Goal: Task Accomplishment & Management: Manage account settings

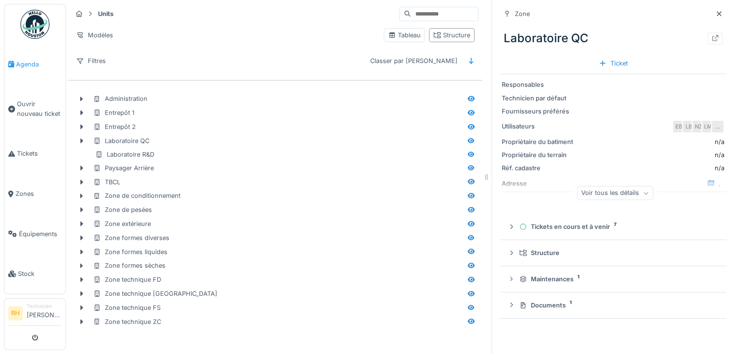
click at [31, 60] on span "Agenda" at bounding box center [39, 64] width 46 height 9
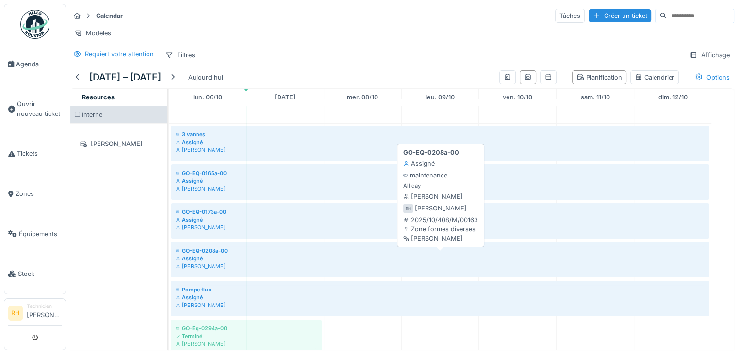
click at [207, 270] on div "[PERSON_NAME]" at bounding box center [440, 267] width 529 height 8
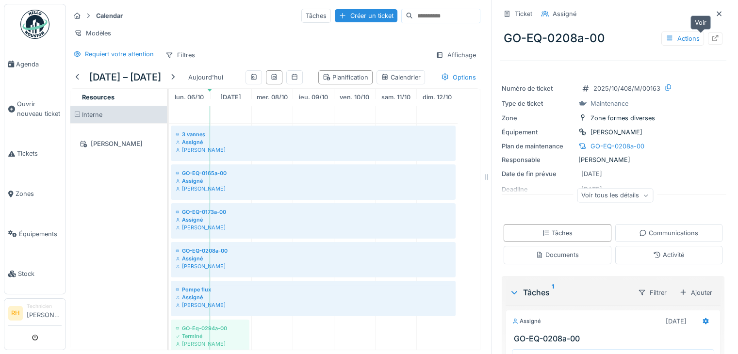
click at [711, 39] on icon at bounding box center [715, 38] width 8 height 6
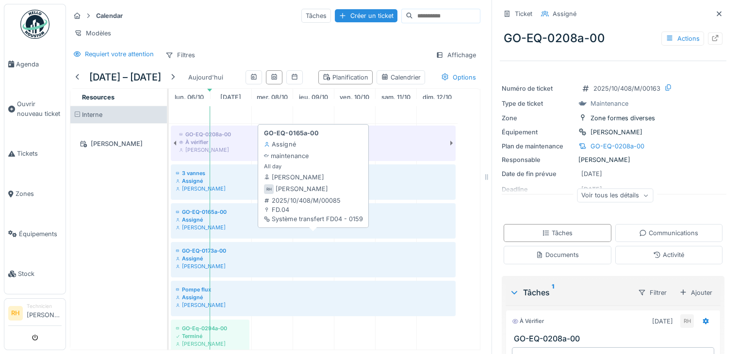
click at [229, 216] on div "GO-EQ-0165a-00" at bounding box center [313, 212] width 275 height 8
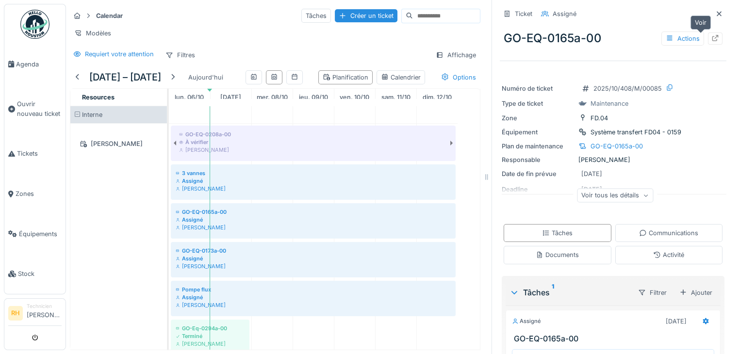
click at [711, 39] on icon at bounding box center [715, 38] width 8 height 6
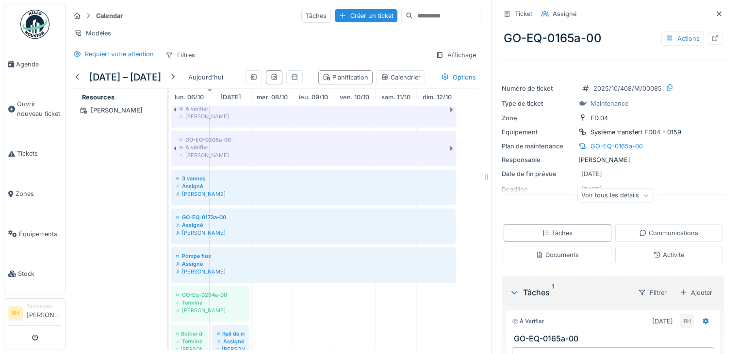
scroll to position [49, 0]
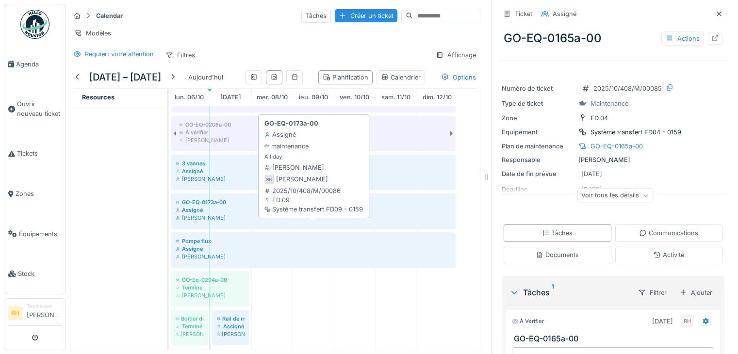
click at [257, 214] on div "Assigné" at bounding box center [313, 210] width 275 height 8
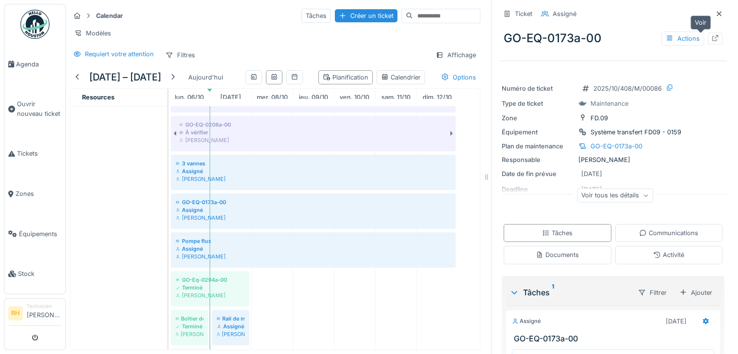
click at [712, 38] on icon at bounding box center [715, 38] width 6 height 6
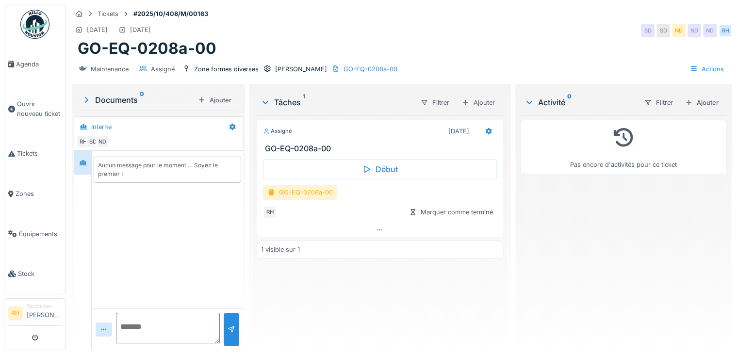
click at [297, 193] on div "GO-EQ-0208a-00" at bounding box center [300, 192] width 74 height 14
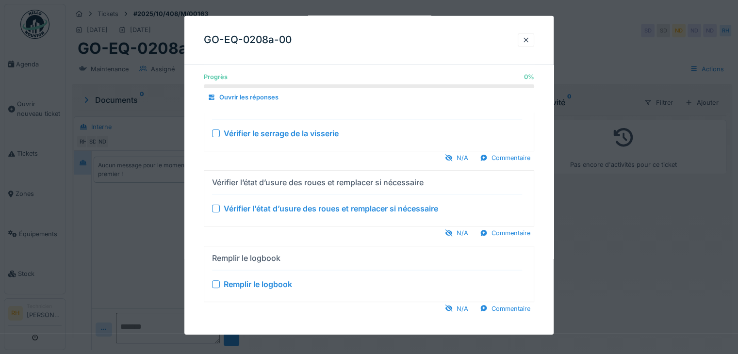
scroll to position [254, 0]
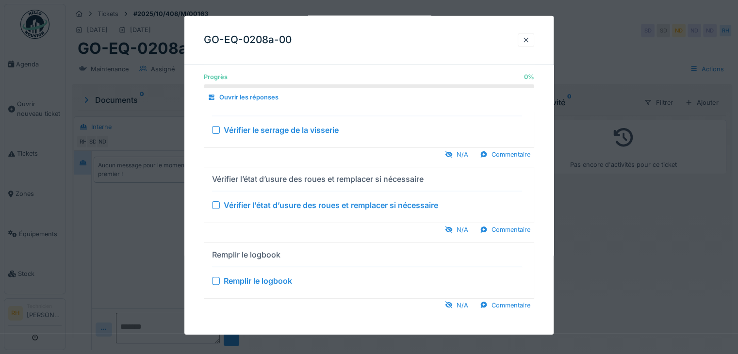
drag, startPoint x: 243, startPoint y: 194, endPoint x: 261, endPoint y: 182, distance: 21.4
click at [243, 193] on div "Vérifier l’état d’usure des roues et remplacer si nécessaire Vérifier l’état d’…" at bounding box center [367, 195] width 310 height 48
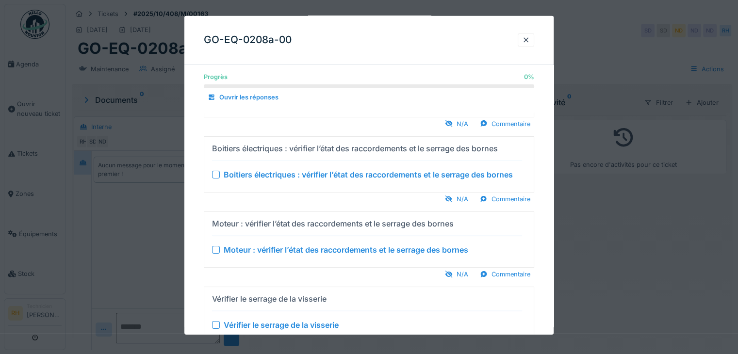
scroll to position [0, 0]
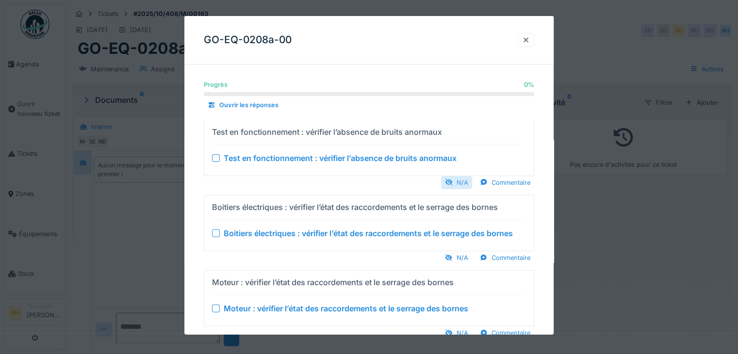
click at [461, 179] on div "N/A" at bounding box center [456, 182] width 31 height 13
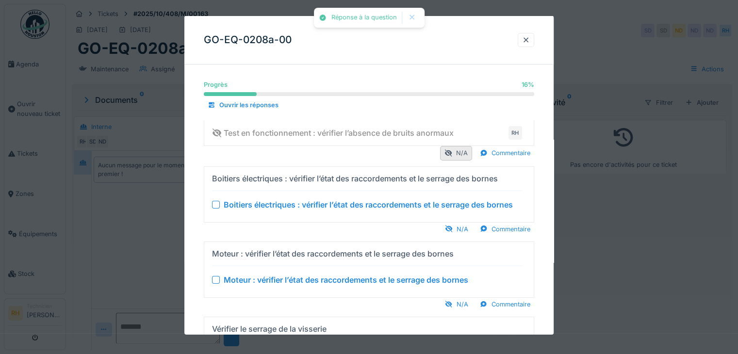
click at [332, 202] on div "Boitiers électriques : vérifier l’état des raccordements et le serrage des born…" at bounding box center [368, 204] width 289 height 12
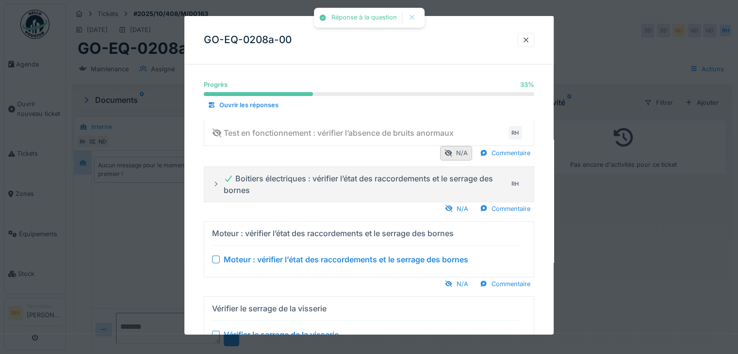
click at [239, 255] on div "Moteur : vérifier l’état des raccordements et le serrage des bornes" at bounding box center [346, 260] width 245 height 12
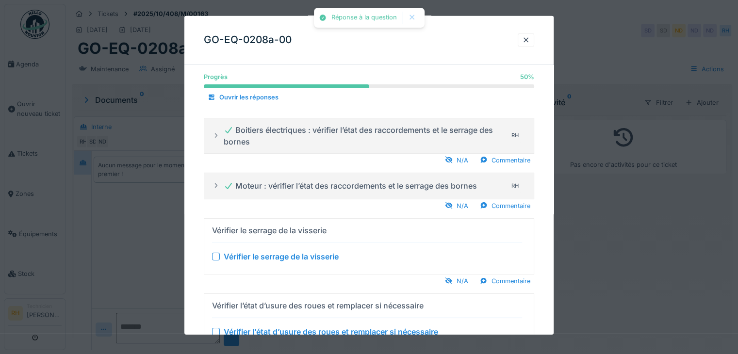
click at [237, 254] on div "Vérifier le serrage de la visserie" at bounding box center [281, 257] width 115 height 12
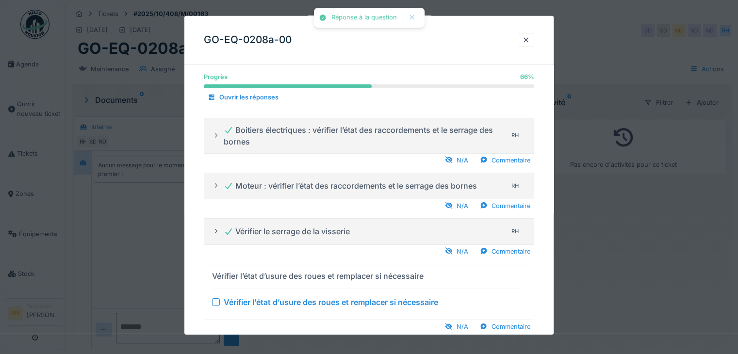
scroll to position [97, 0]
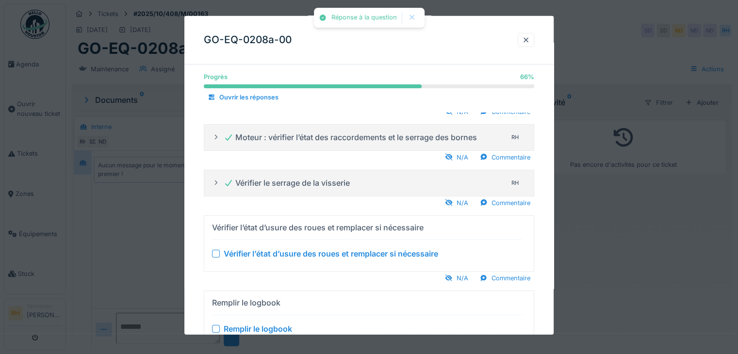
click at [238, 254] on div "Vérifier l’état d’usure des roues et remplacer si nécessaire" at bounding box center [331, 254] width 214 height 12
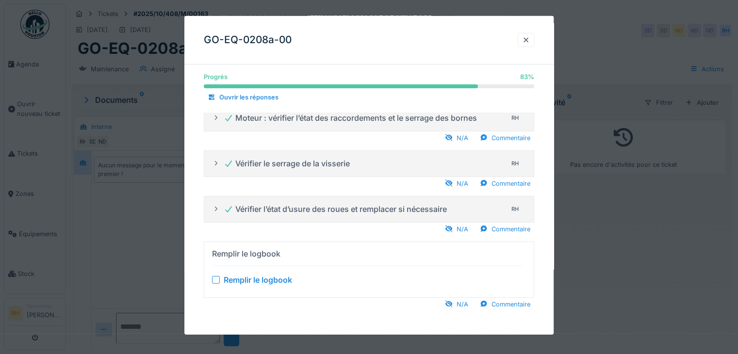
scroll to position [7, 0]
click at [216, 279] on div at bounding box center [216, 280] width 8 height 8
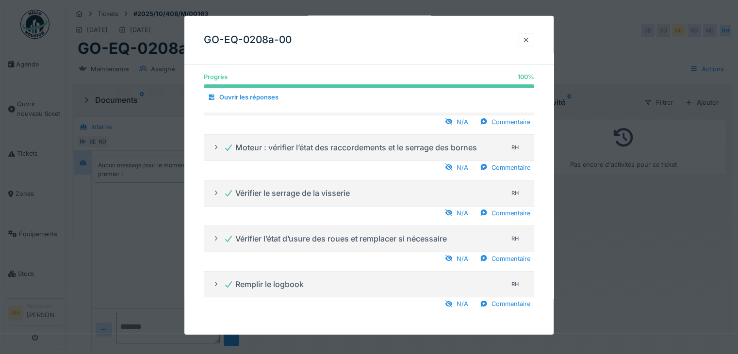
click at [527, 41] on div at bounding box center [526, 39] width 8 height 9
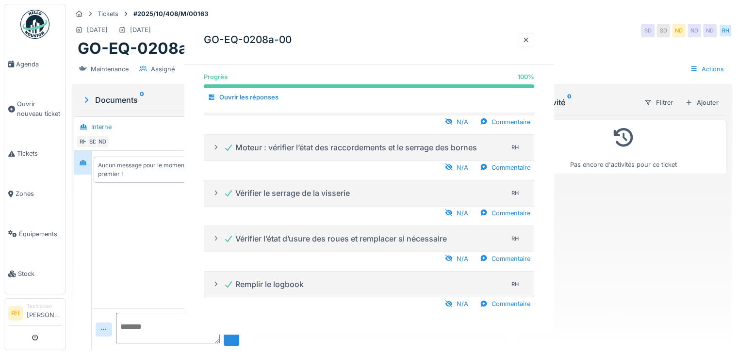
scroll to position [0, 0]
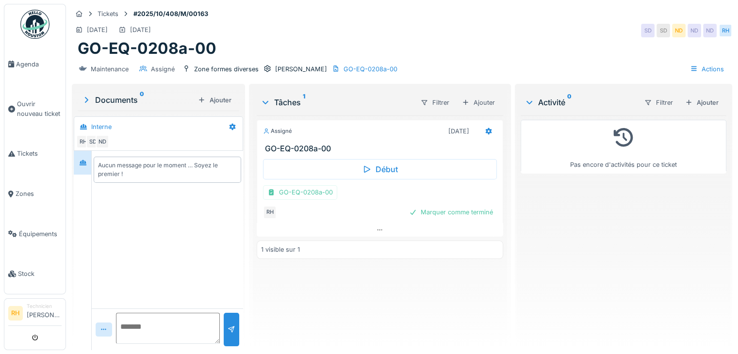
click at [430, 303] on div "Assigné 25/10/2025 GO-EQ-0208a-00 Début GO-EQ-0208a-00 RH Marquer comme terminé…" at bounding box center [380, 228] width 247 height 227
click at [485, 128] on icon at bounding box center [488, 131] width 6 height 7
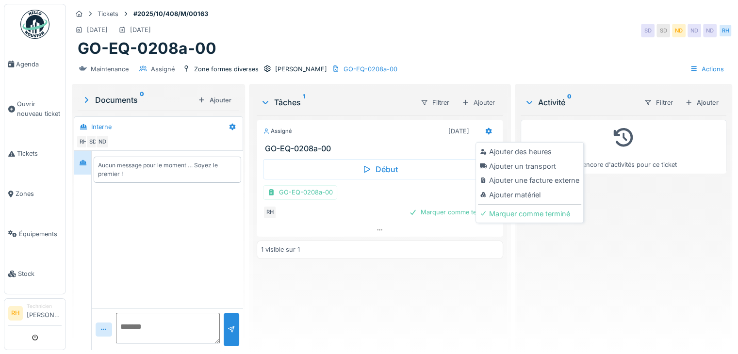
click at [499, 145] on div "Ajouter des heures" at bounding box center [529, 152] width 103 height 15
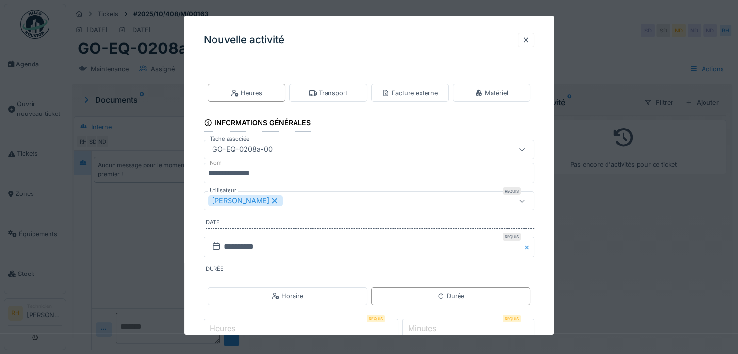
scroll to position [60, 0]
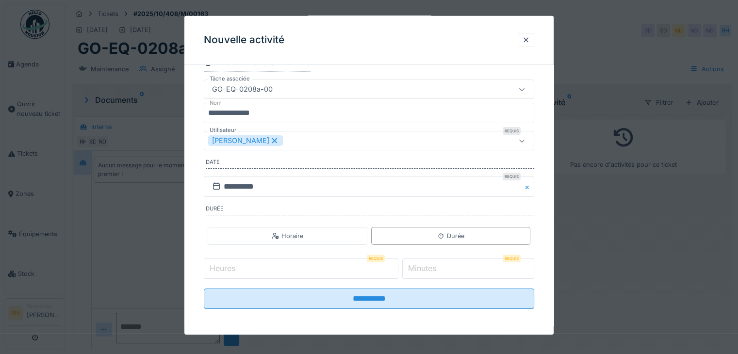
click at [312, 274] on input "Heures" at bounding box center [301, 269] width 195 height 20
type input "*"
click at [204, 289] on input "**********" at bounding box center [369, 299] width 330 height 20
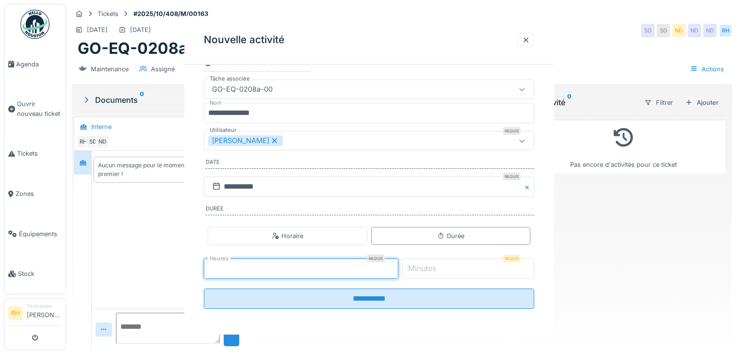
scroll to position [0, 0]
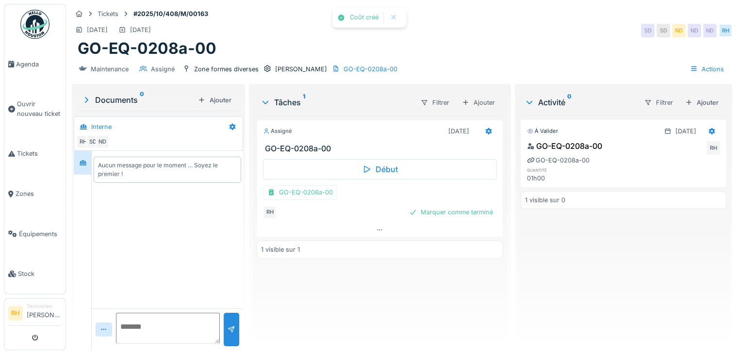
click at [353, 301] on div "Assigné 25/10/2025 GO-EQ-0208a-00 Début GO-EQ-0208a-00 RH Marquer comme terminé…" at bounding box center [380, 228] width 247 height 227
click at [446, 206] on div "Marquer comme terminé" at bounding box center [451, 212] width 92 height 13
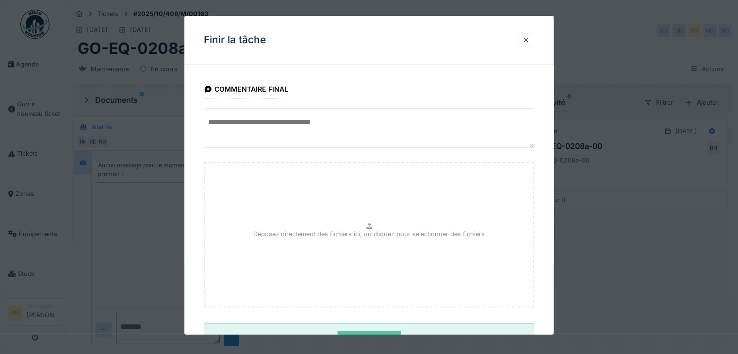
click at [334, 116] on textarea at bounding box center [369, 128] width 330 height 40
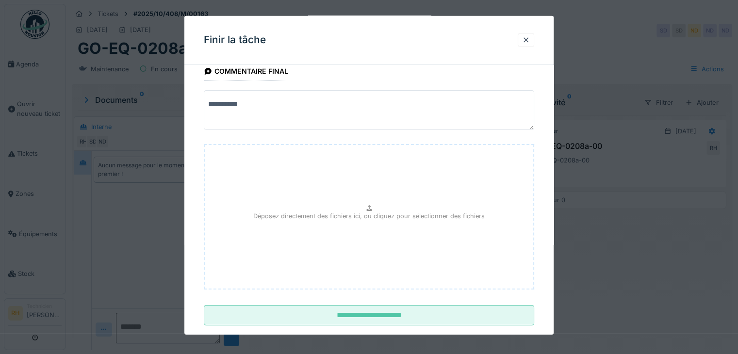
scroll to position [35, 0]
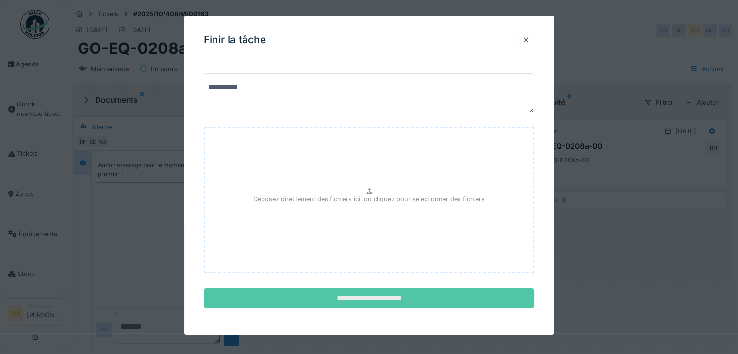
type textarea "*********"
click at [351, 299] on input "**********" at bounding box center [369, 298] width 330 height 20
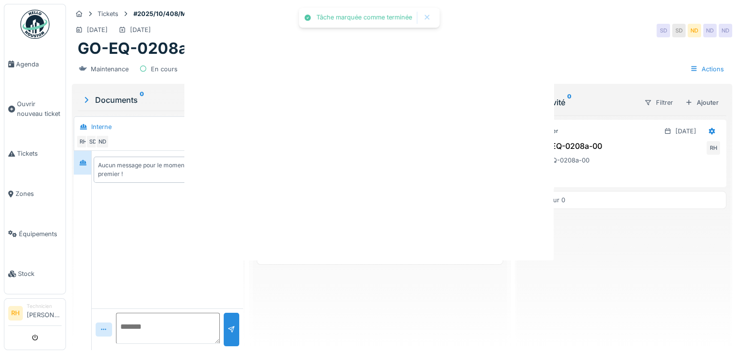
scroll to position [0, 0]
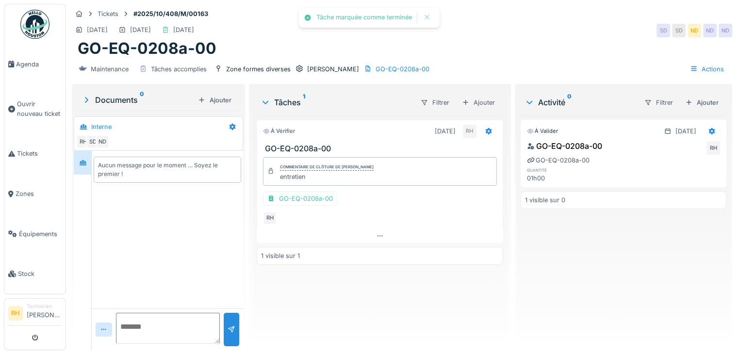
click at [417, 313] on div "À vérifier 25/10/2025 RH GO-EQ-0208a-00 Commentaire de clôture de Renaud Horent…" at bounding box center [380, 228] width 247 height 227
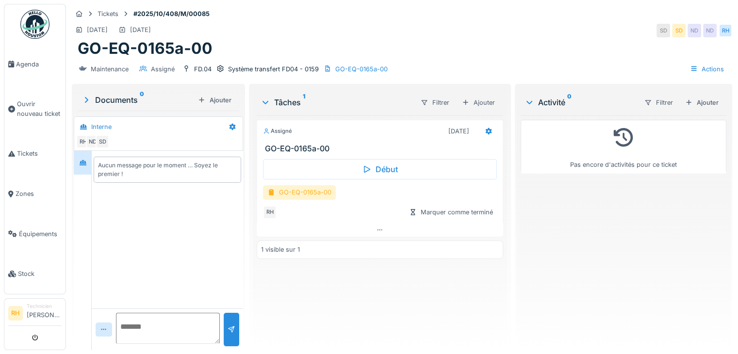
click at [310, 190] on div "GO-EQ-0165a-00" at bounding box center [299, 192] width 73 height 14
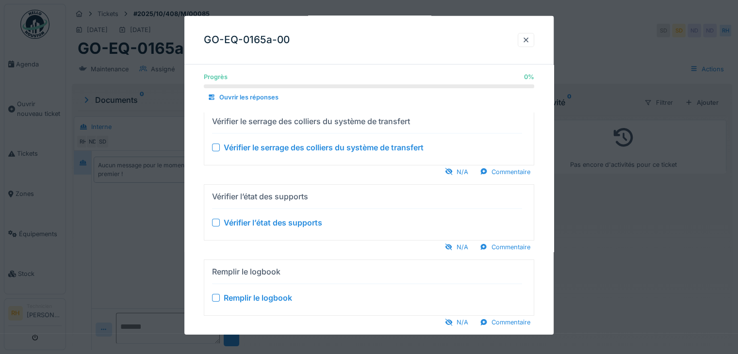
scroll to position [29, 0]
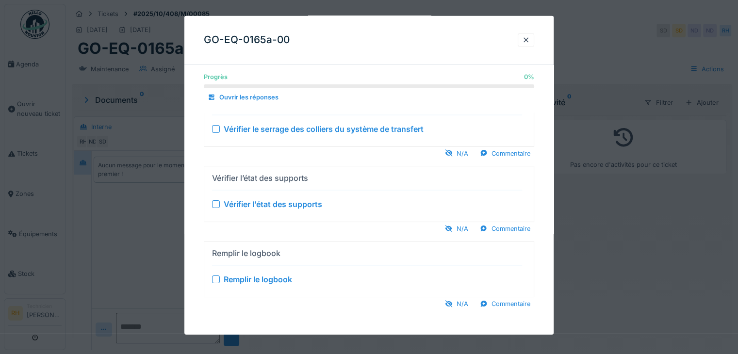
click at [217, 126] on div at bounding box center [216, 129] width 8 height 8
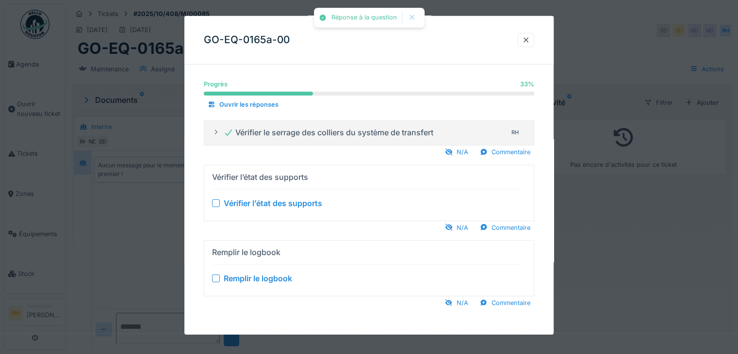
scroll to position [0, 0]
click at [219, 204] on div at bounding box center [216, 203] width 8 height 8
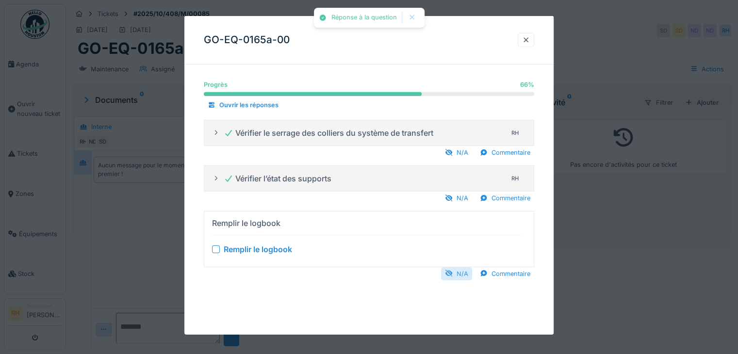
click at [464, 274] on div "N/A" at bounding box center [456, 273] width 31 height 13
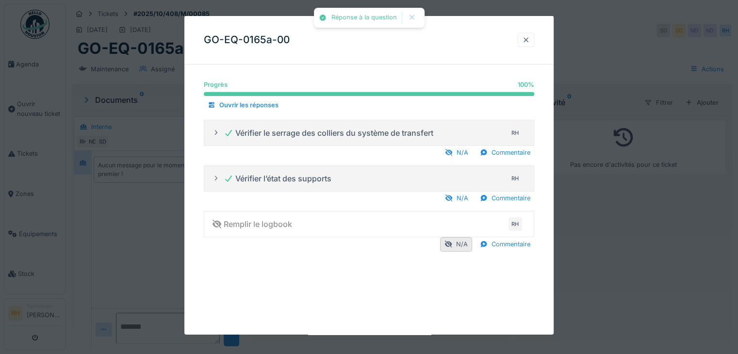
click at [526, 39] on div at bounding box center [526, 39] width 8 height 9
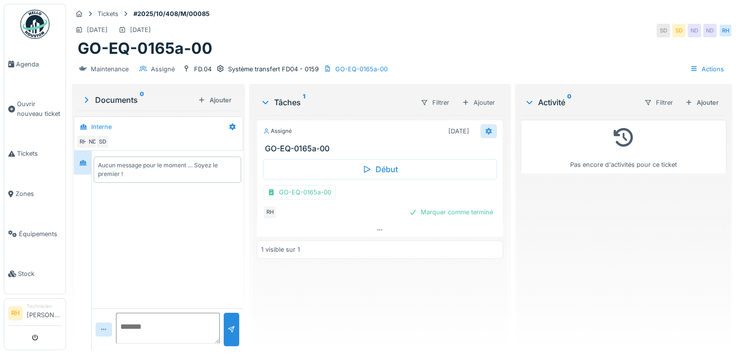
click at [486, 130] on icon at bounding box center [489, 131] width 8 height 6
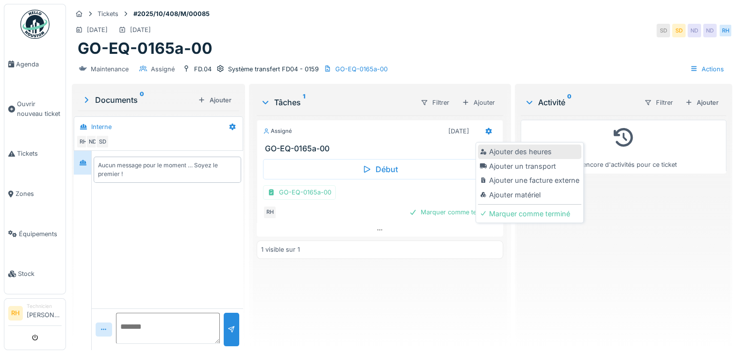
click at [500, 151] on div "Ajouter des heures" at bounding box center [529, 152] width 103 height 15
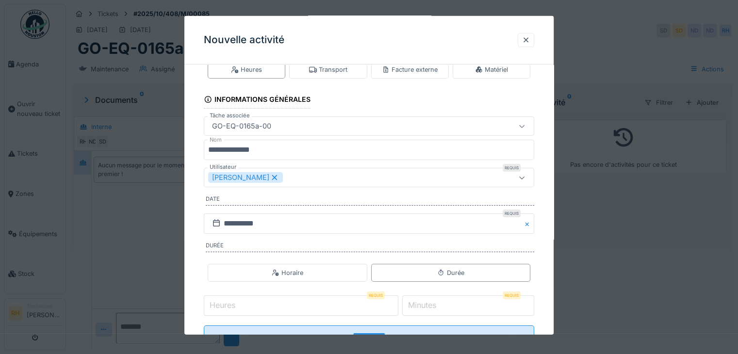
scroll to position [60, 0]
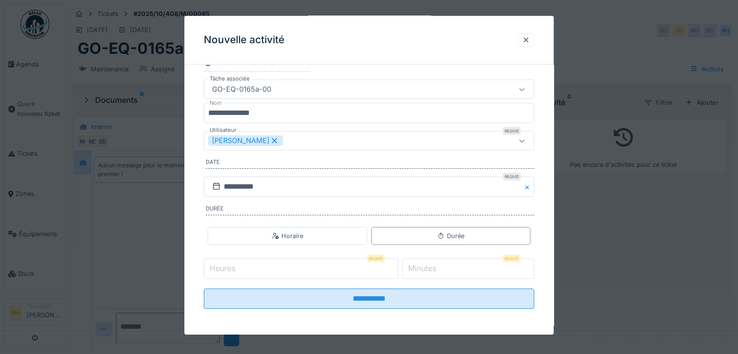
click at [305, 269] on input "Heures" at bounding box center [301, 269] width 195 height 20
type input "*"
click at [204, 289] on input "**********" at bounding box center [369, 299] width 330 height 20
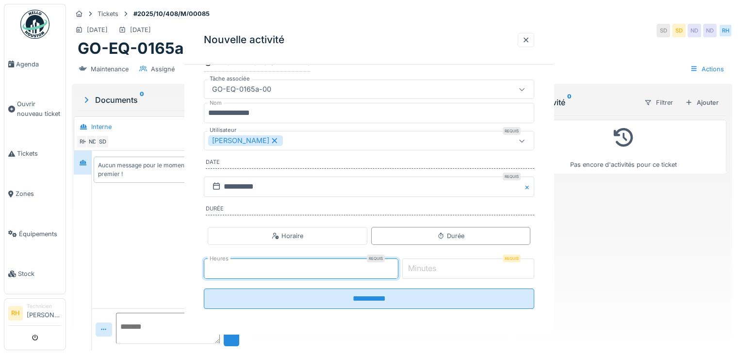
scroll to position [0, 0]
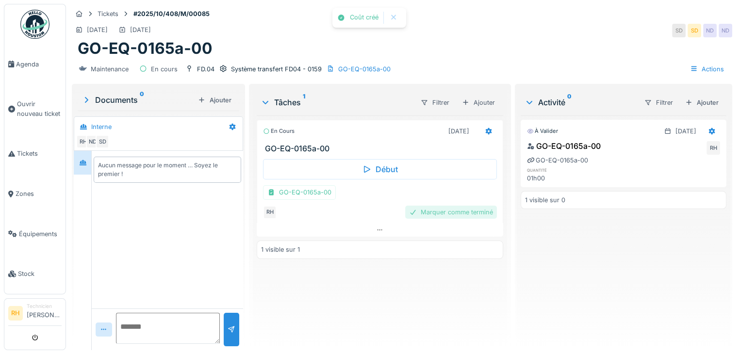
click at [440, 215] on div "Marquer comme terminé" at bounding box center [451, 212] width 92 height 13
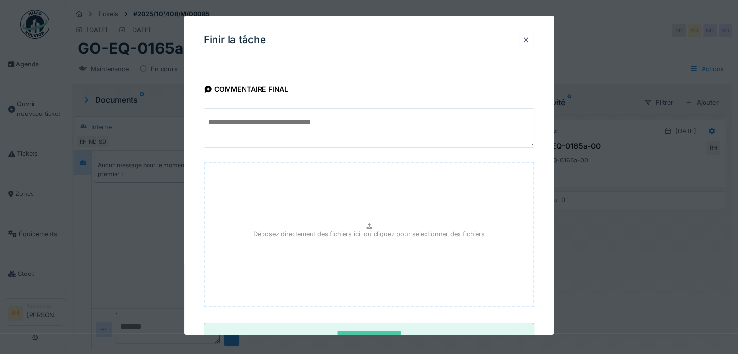
click at [284, 130] on textarea at bounding box center [369, 128] width 330 height 40
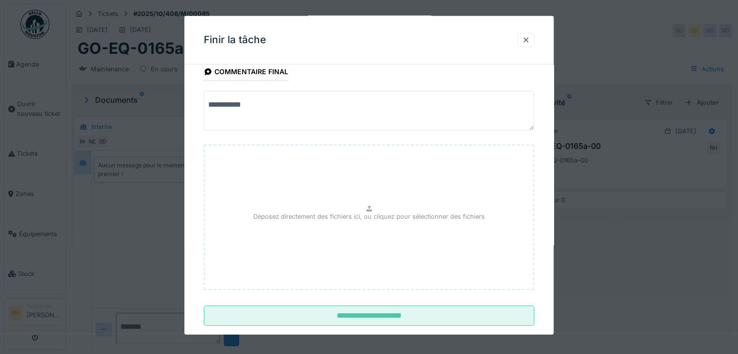
scroll to position [35, 0]
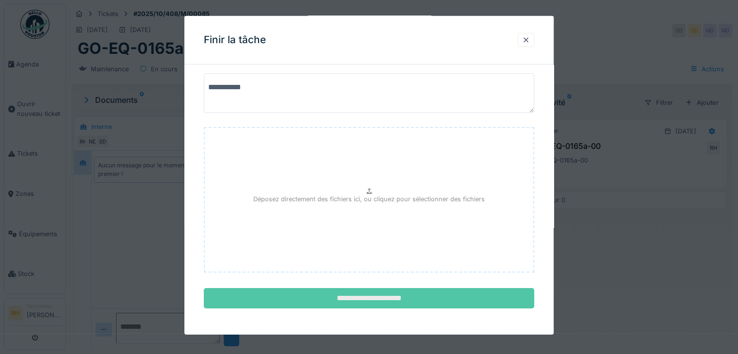
type textarea "*********"
click at [370, 294] on input "**********" at bounding box center [369, 298] width 330 height 20
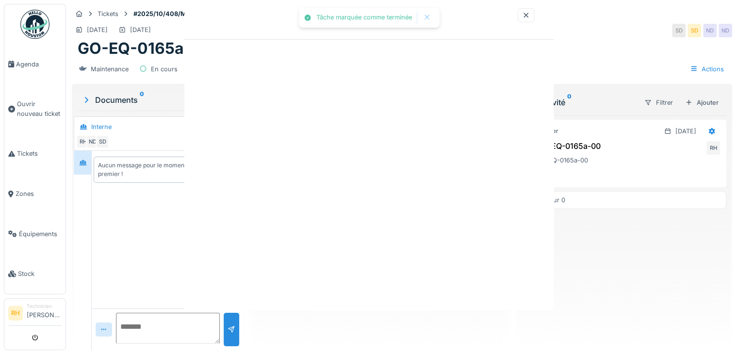
scroll to position [0, 0]
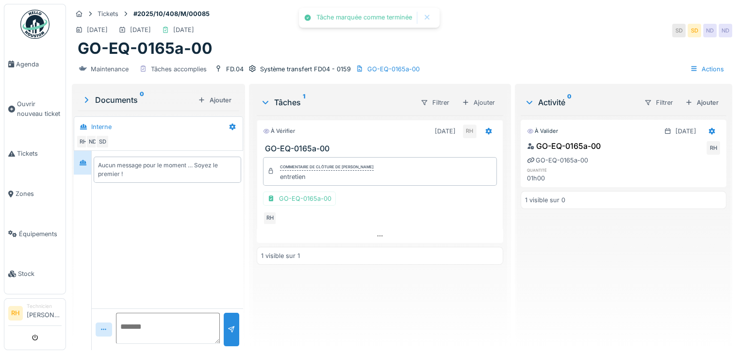
drag, startPoint x: 425, startPoint y: 295, endPoint x: 380, endPoint y: 49, distance: 249.5
click at [425, 282] on div "À vérifier 25/10/2025 RH GO-EQ-0165a-00 Commentaire de clôture de Renaud Horent…" at bounding box center [380, 228] width 247 height 227
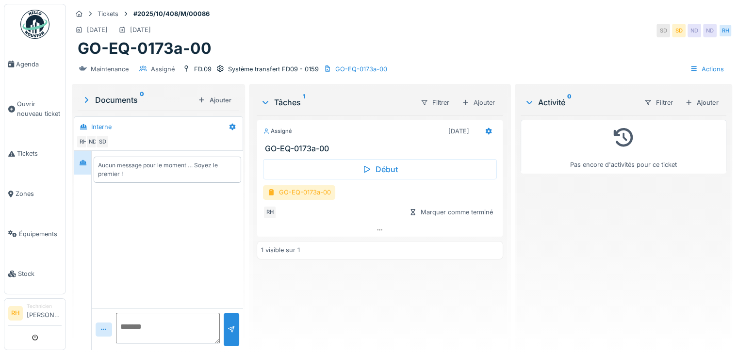
click at [301, 195] on div "GO-EQ-0173a-00" at bounding box center [299, 192] width 72 height 14
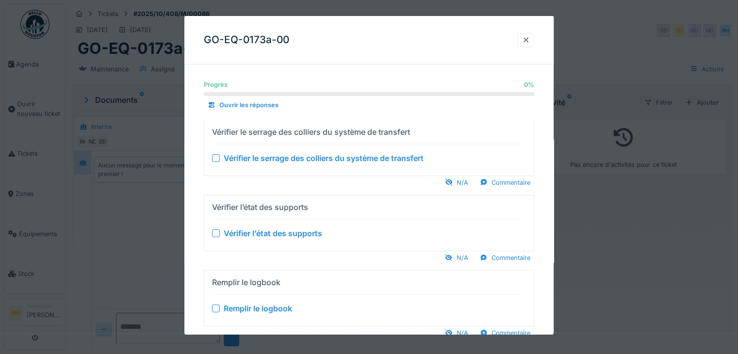
click at [312, 157] on div "Vérifier le serrage des colliers du système de transfert" at bounding box center [324, 158] width 200 height 12
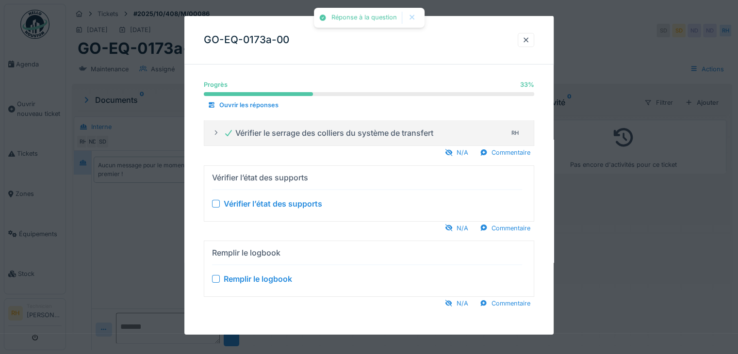
click at [289, 205] on div "Vérifier l’état des supports" at bounding box center [273, 203] width 99 height 12
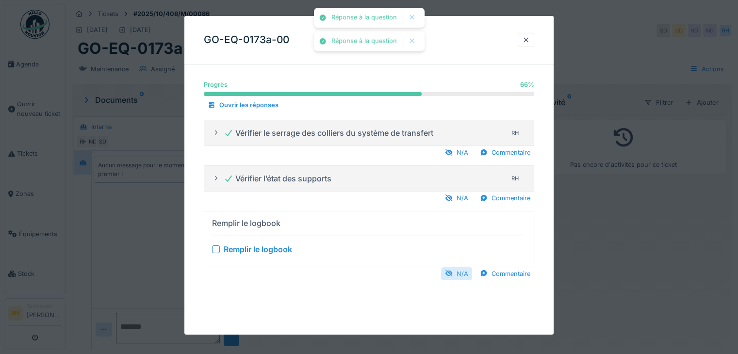
click at [462, 271] on div "N/A" at bounding box center [456, 273] width 31 height 13
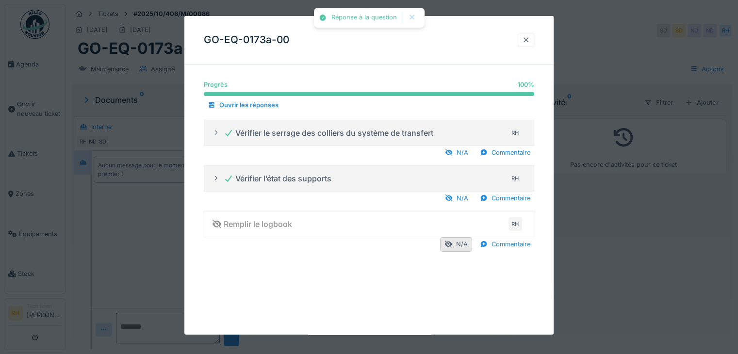
click at [526, 39] on div at bounding box center [526, 39] width 8 height 9
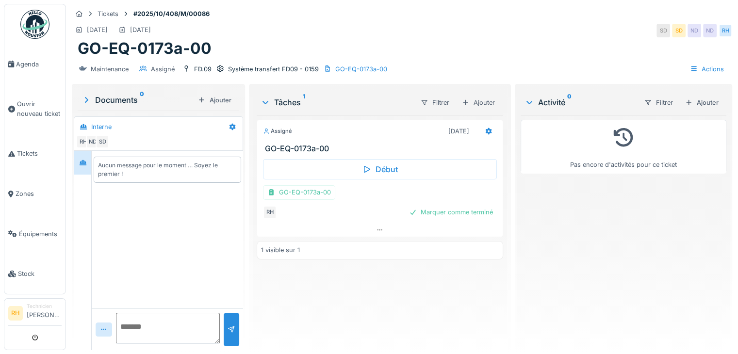
click at [517, 286] on div "Activité 0 Filtrer Ajouter Pas encore d'activités pour ce ticket" at bounding box center [624, 216] width 214 height 261
drag, startPoint x: 479, startPoint y: 129, endPoint x: 471, endPoint y: 133, distance: 9.3
click at [480, 129] on div at bounding box center [488, 131] width 16 height 14
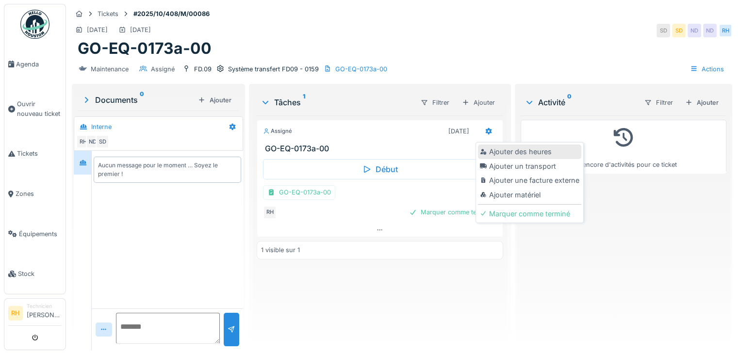
click at [479, 151] on div "Ajouter des heures" at bounding box center [529, 152] width 103 height 15
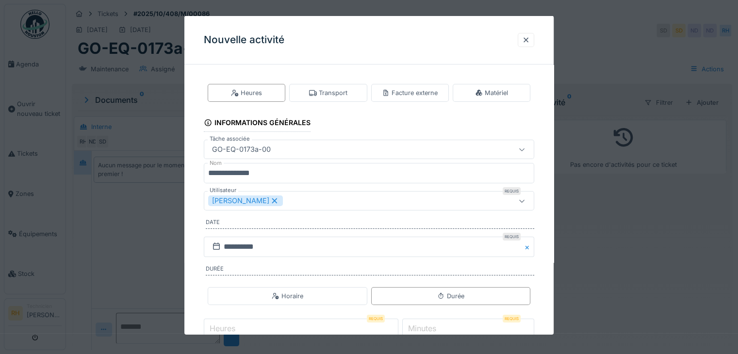
scroll to position [7, 0]
click at [324, 322] on input "Heures" at bounding box center [301, 329] width 195 height 20
type input "*"
click at [204, 349] on input "**********" at bounding box center [369, 359] width 330 height 20
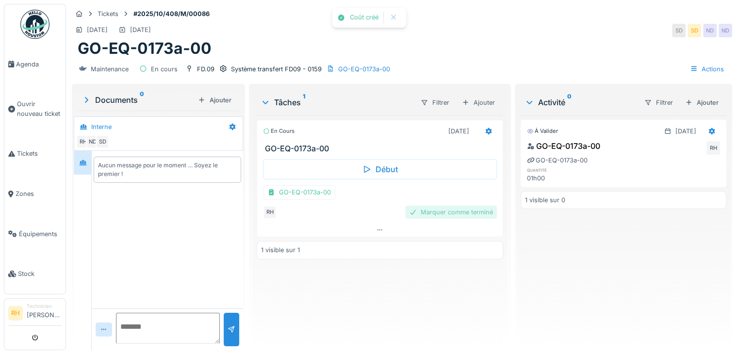
click at [452, 206] on div "Marquer comme terminé" at bounding box center [451, 212] width 92 height 13
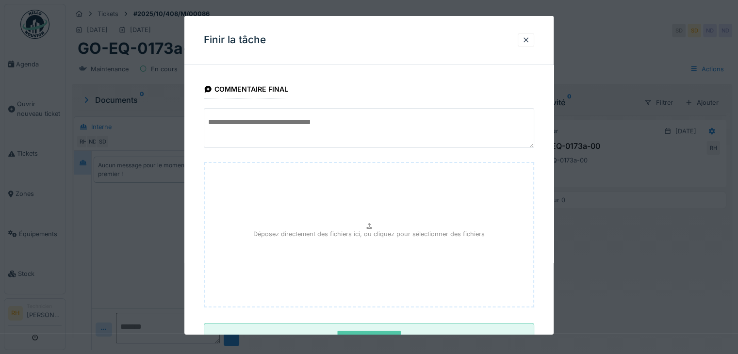
click at [351, 125] on textarea at bounding box center [369, 128] width 330 height 40
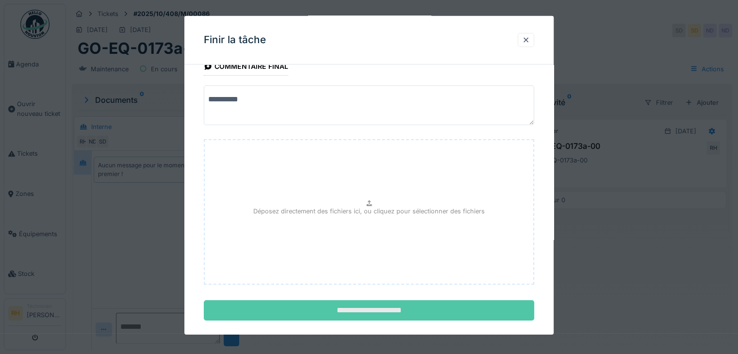
scroll to position [35, 0]
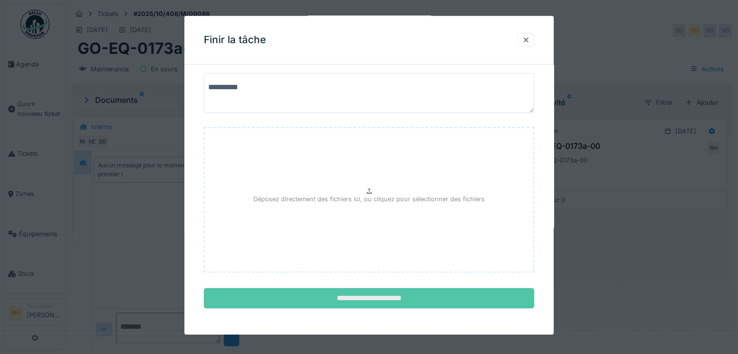
type textarea "*********"
click at [356, 297] on input "**********" at bounding box center [369, 298] width 330 height 20
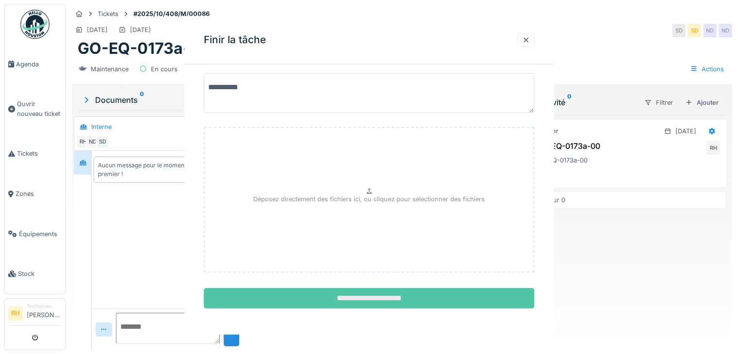
scroll to position [0, 0]
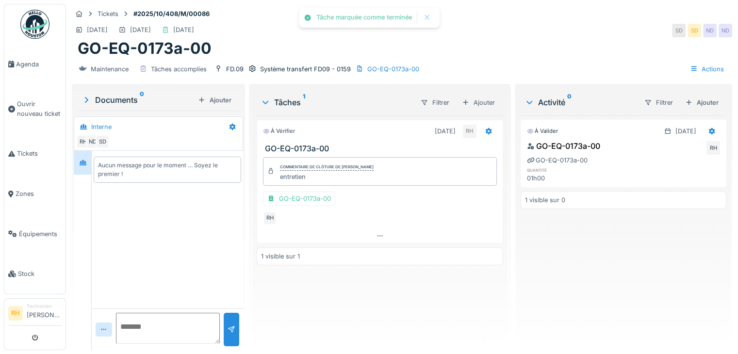
click at [356, 297] on div "À vérifier 25/10/2025 RH GO-EQ-0173a-00 Commentaire de clôture de Renaud Horent…" at bounding box center [380, 228] width 247 height 227
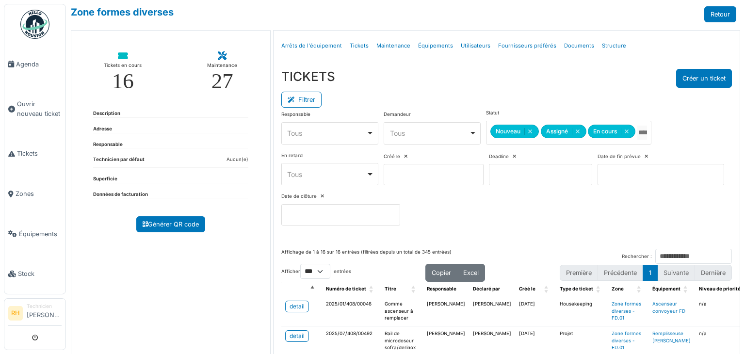
select select "***"
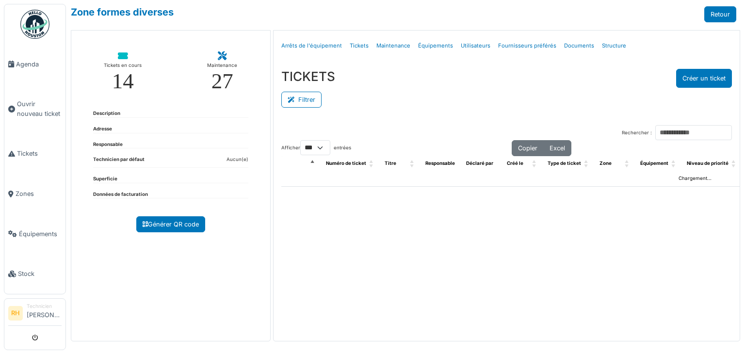
select select "***"
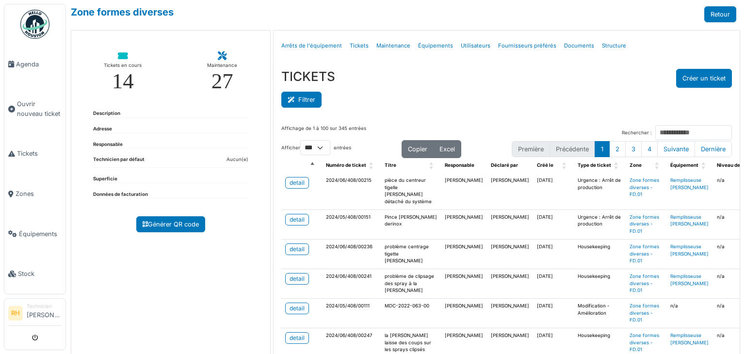
click at [299, 99] on button "Filtrer" at bounding box center [301, 100] width 40 height 16
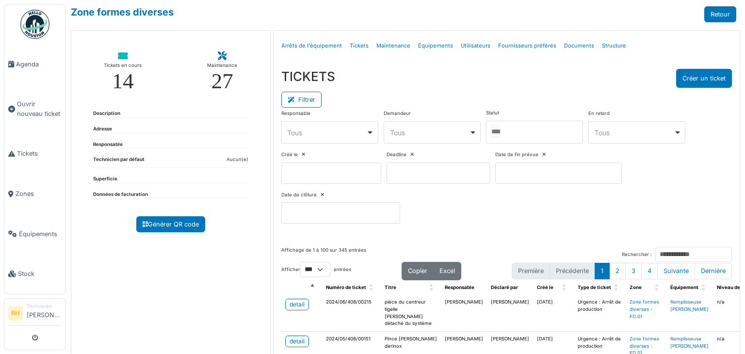
click at [545, 143] on div "Responsable **** Tous Remove item Tous Axel Koskas Julien André Nicolas Declerc…" at bounding box center [506, 171] width 451 height 122
click at [543, 134] on div at bounding box center [534, 132] width 97 height 23
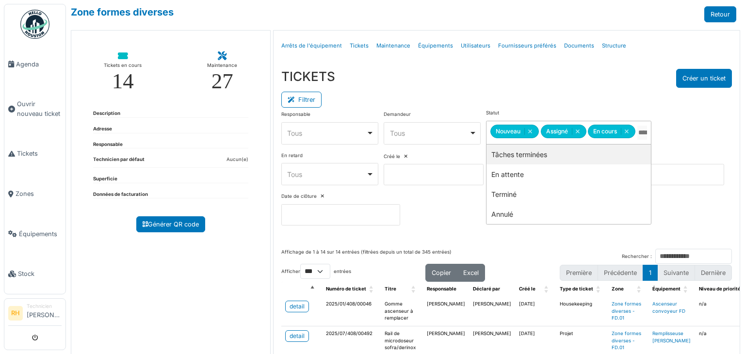
click at [534, 102] on div "Filtrer" at bounding box center [506, 99] width 451 height 22
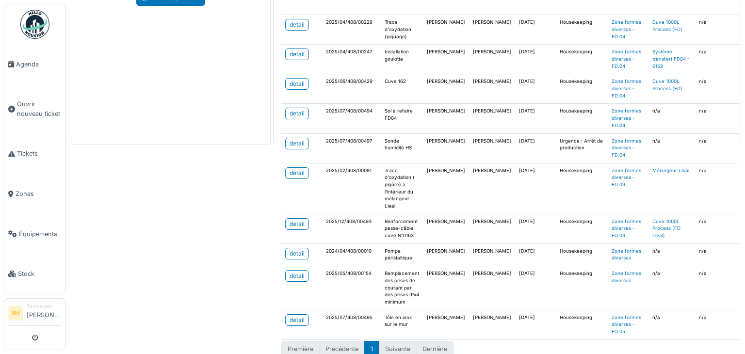
scroll to position [190, 0]
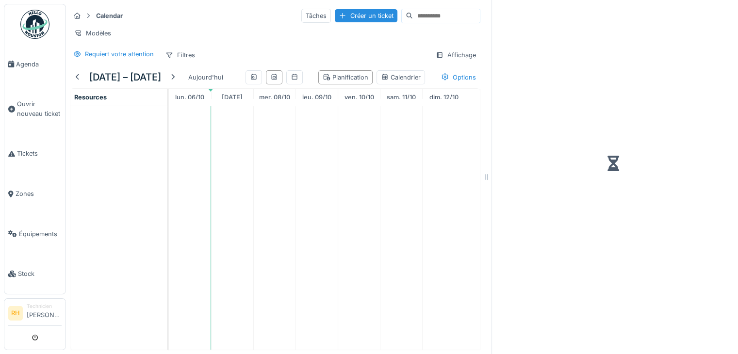
click at [91, 59] on div "Requiert votre attention" at bounding box center [119, 53] width 69 height 9
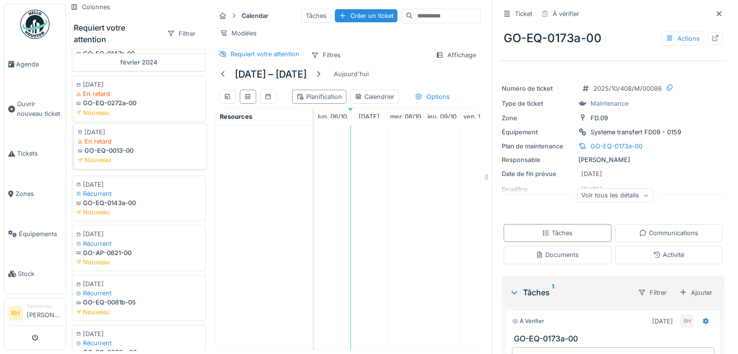
scroll to position [766, 0]
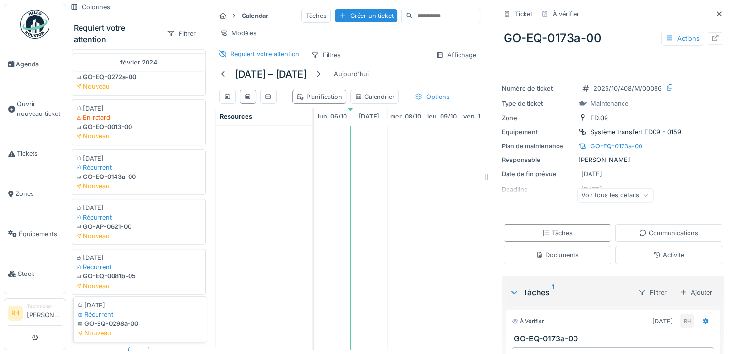
click at [120, 310] on div "Récurrent" at bounding box center [140, 314] width 125 height 9
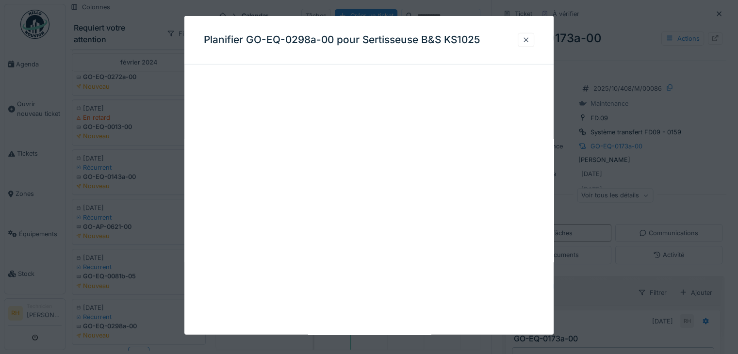
click at [530, 39] on div at bounding box center [526, 39] width 8 height 9
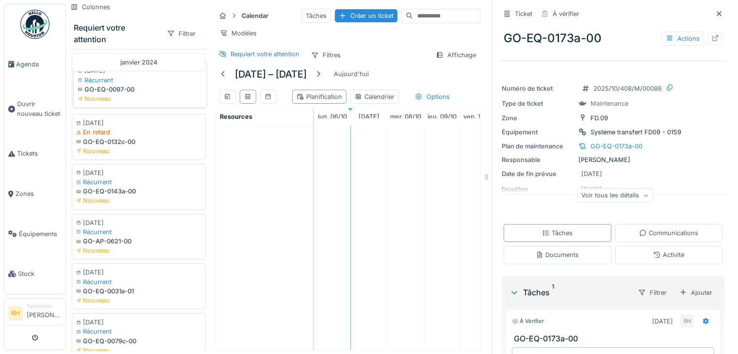
scroll to position [0, 0]
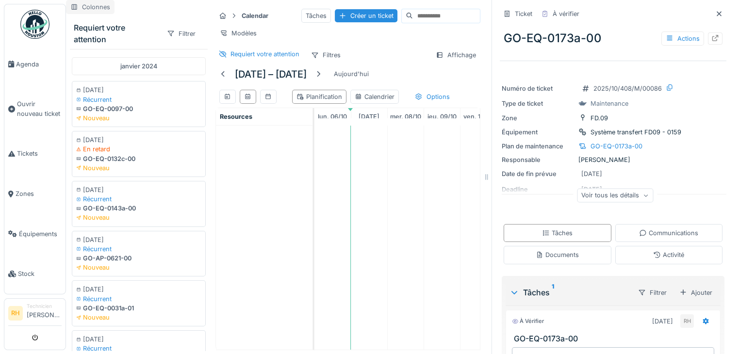
click at [93, 5] on div "Colonnes" at bounding box center [90, 7] width 49 height 14
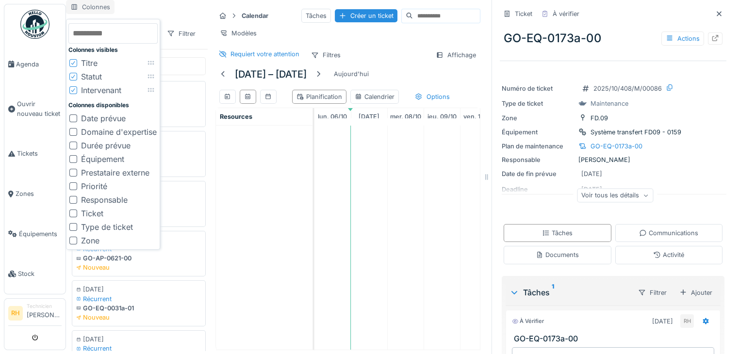
click at [96, 6] on div "Colonnes" at bounding box center [90, 7] width 49 height 14
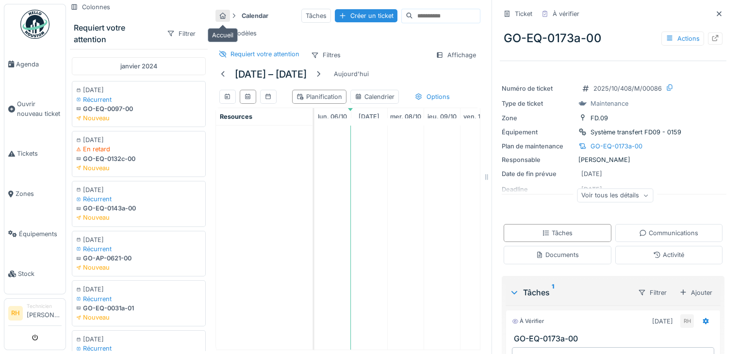
click at [223, 18] on icon at bounding box center [223, 16] width 8 height 6
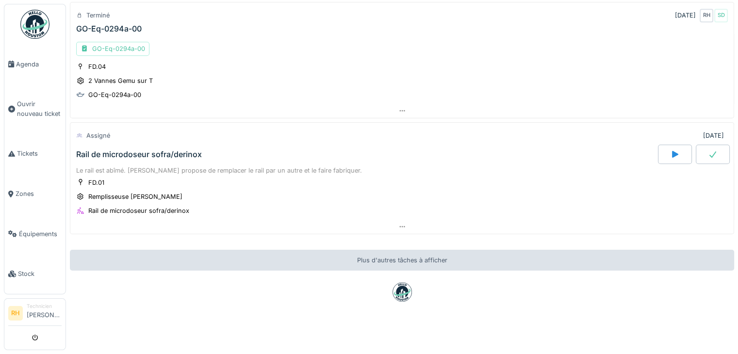
scroll to position [7, 0]
click at [280, 287] on div "[DATE] Par jour En retard 7 Assigné [DATE] Pompe flux Fuite pompe flux, joint à…" at bounding box center [402, 177] width 672 height 354
